Goal: Navigation & Orientation: Find specific page/section

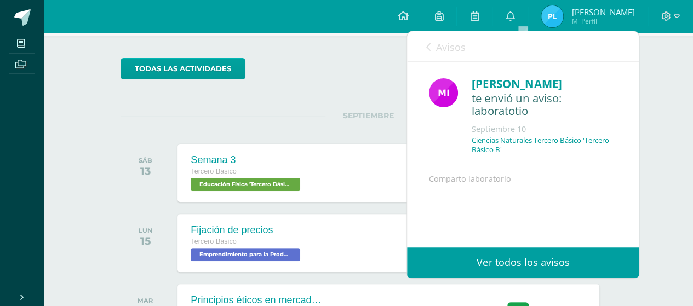
scroll to position [91, 0]
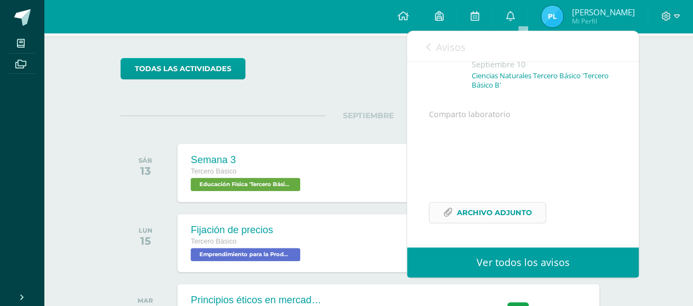
click at [485, 208] on span "Archivo Adjunto" at bounding box center [494, 213] width 75 height 20
click at [560, 14] on img at bounding box center [552, 16] width 22 height 22
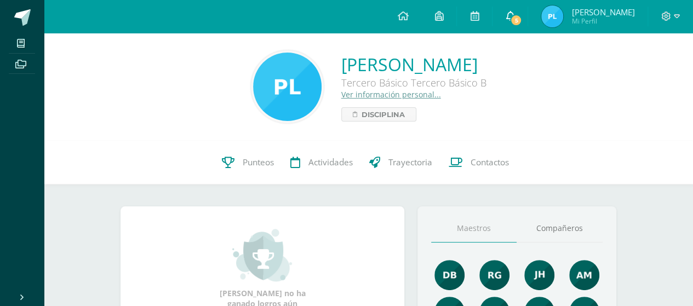
click at [518, 10] on link "5" at bounding box center [510, 16] width 35 height 33
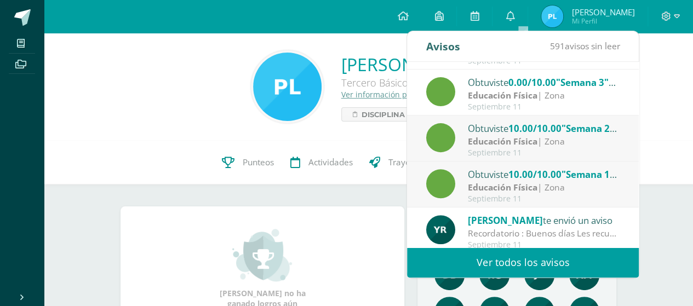
scroll to position [182, 0]
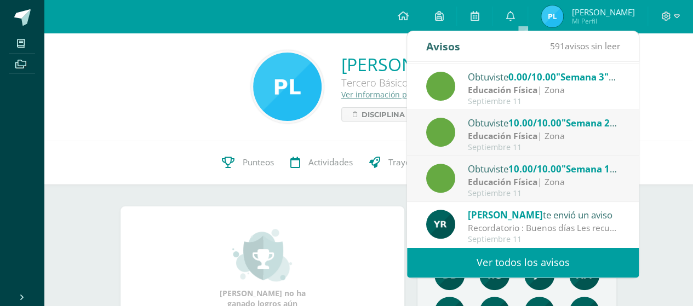
click at [567, 31] on div "591 avisos sin leer" at bounding box center [585, 46] width 70 height 31
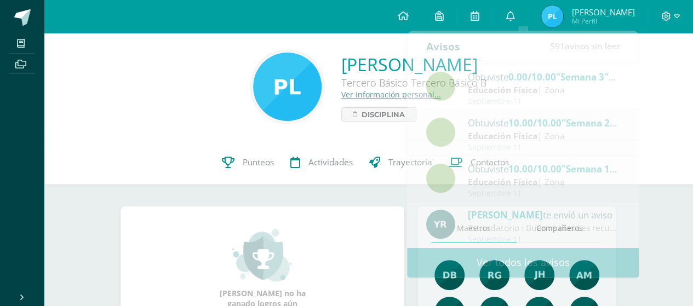
click at [555, 20] on img at bounding box center [552, 16] width 22 height 22
